Goal: Obtain resource: Download file/media

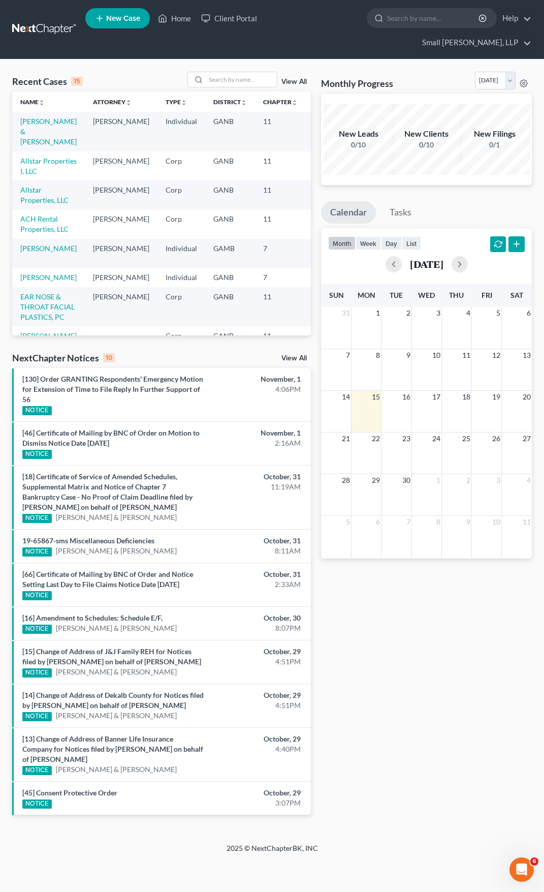
click at [40, 112] on td "[PERSON_NAME] & [PERSON_NAME]" at bounding box center [48, 131] width 73 height 39
click at [41, 117] on link "[PERSON_NAME] & [PERSON_NAME]" at bounding box center [48, 131] width 56 height 29
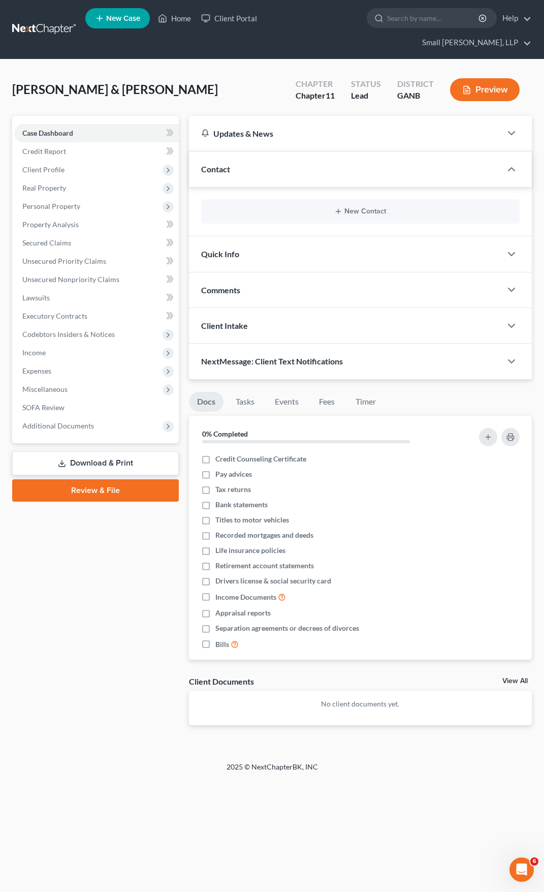
click at [95, 451] on link "Download & Print" at bounding box center [95, 463] width 167 height 24
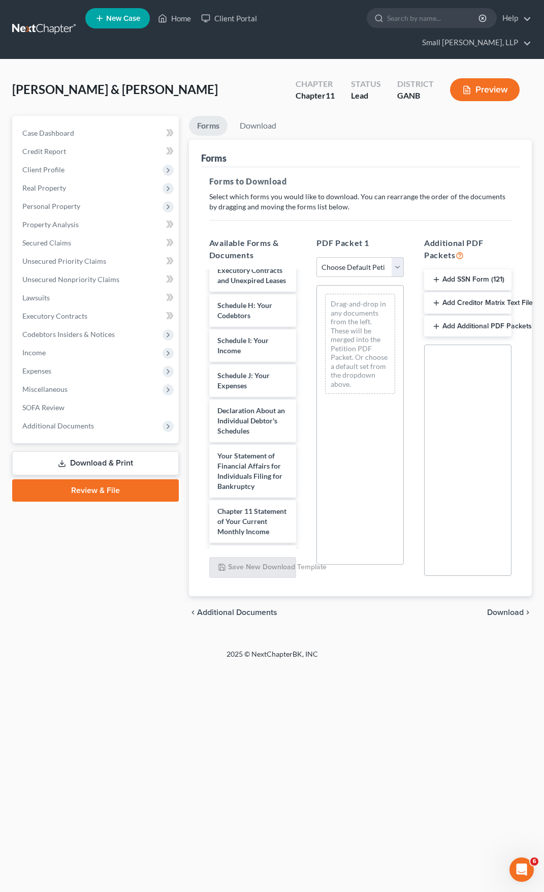
scroll to position [338, 0]
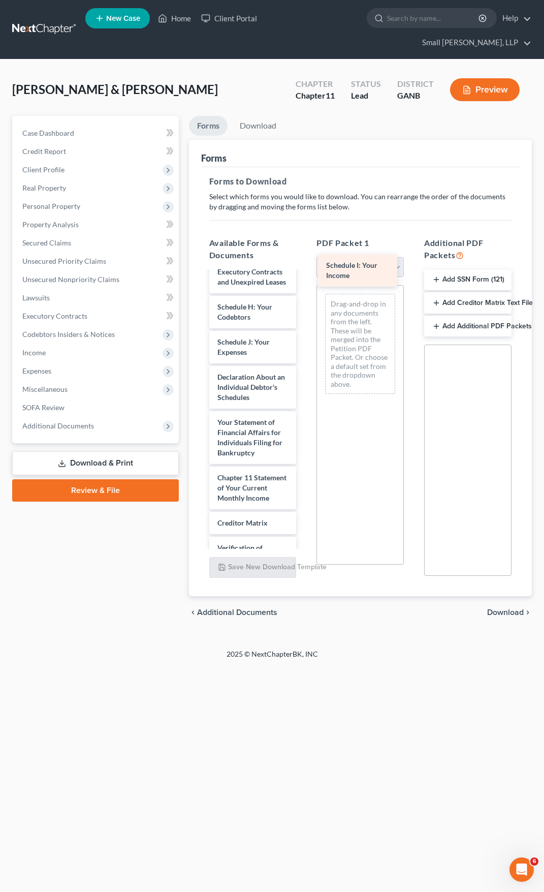
drag, startPoint x: 262, startPoint y: 393, endPoint x: 371, endPoint y: 263, distance: 170.3
click at [305, 263] on div "Schedule I: Your Income Voluntary Petition for Individuals Filing for Bankruptc…" at bounding box center [253, 297] width 104 height 726
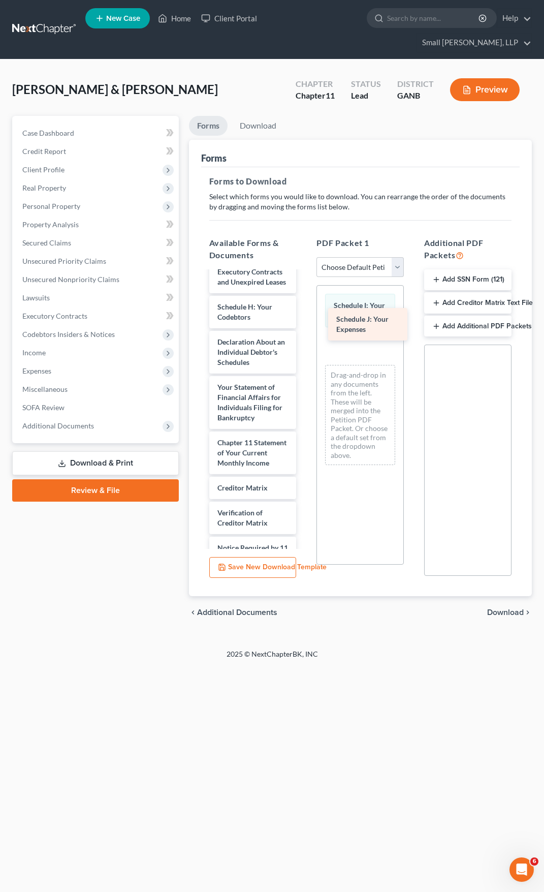
drag, startPoint x: 249, startPoint y: 400, endPoint x: 368, endPoint y: 324, distance: 141.0
click at [305, 324] on div "Schedule J: Your Expenses Voluntary Petition for Individuals Filing for Bankrup…" at bounding box center [253, 279] width 104 height 691
click at [499, 608] on span "Download" at bounding box center [505, 612] width 37 height 8
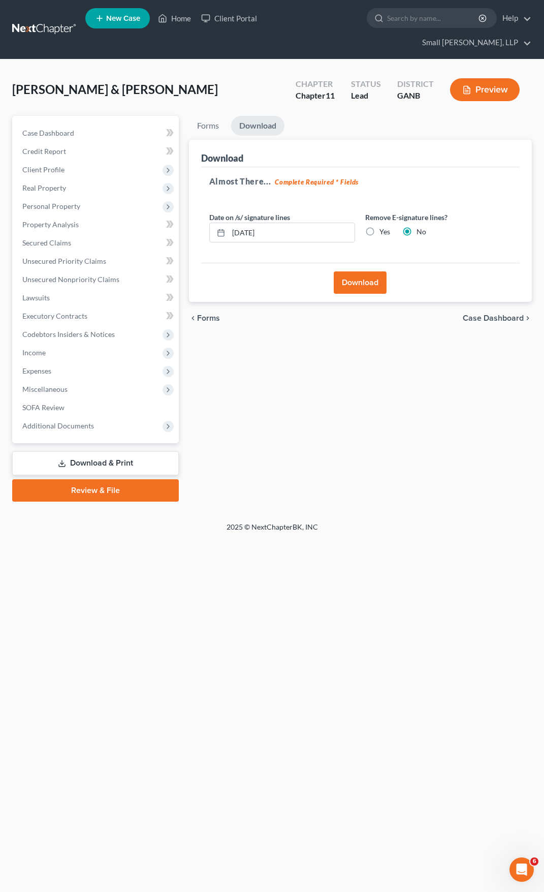
click at [348, 271] on button "Download" at bounding box center [360, 282] width 53 height 22
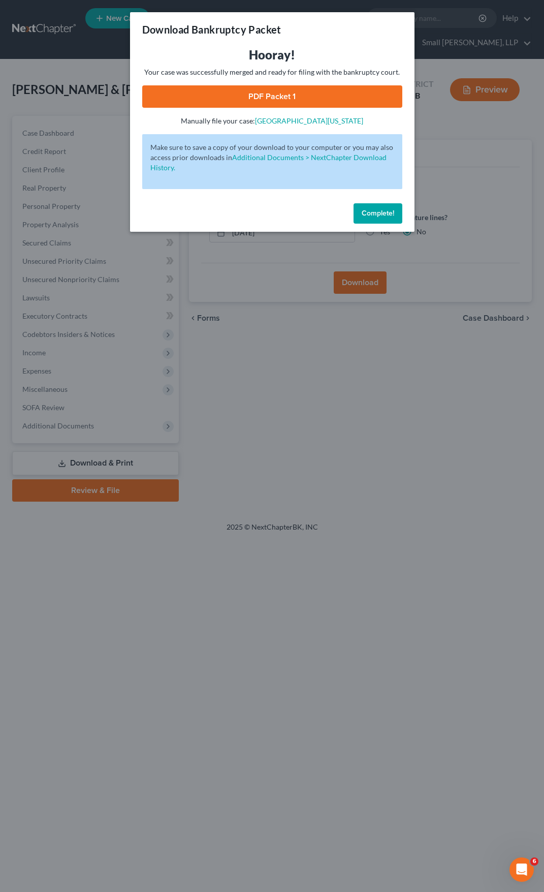
click at [270, 102] on link "PDF Packet 1" at bounding box center [272, 96] width 260 height 22
